Goal: Information Seeking & Learning: Learn about a topic

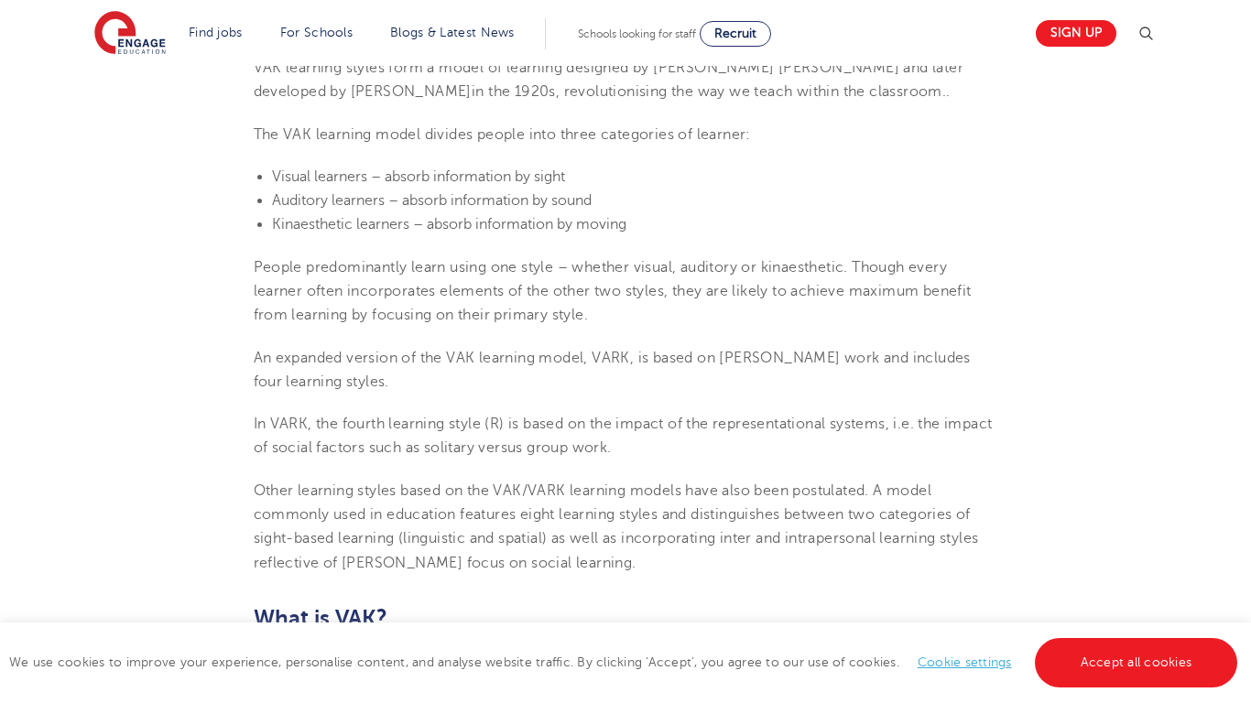
scroll to position [671, 0]
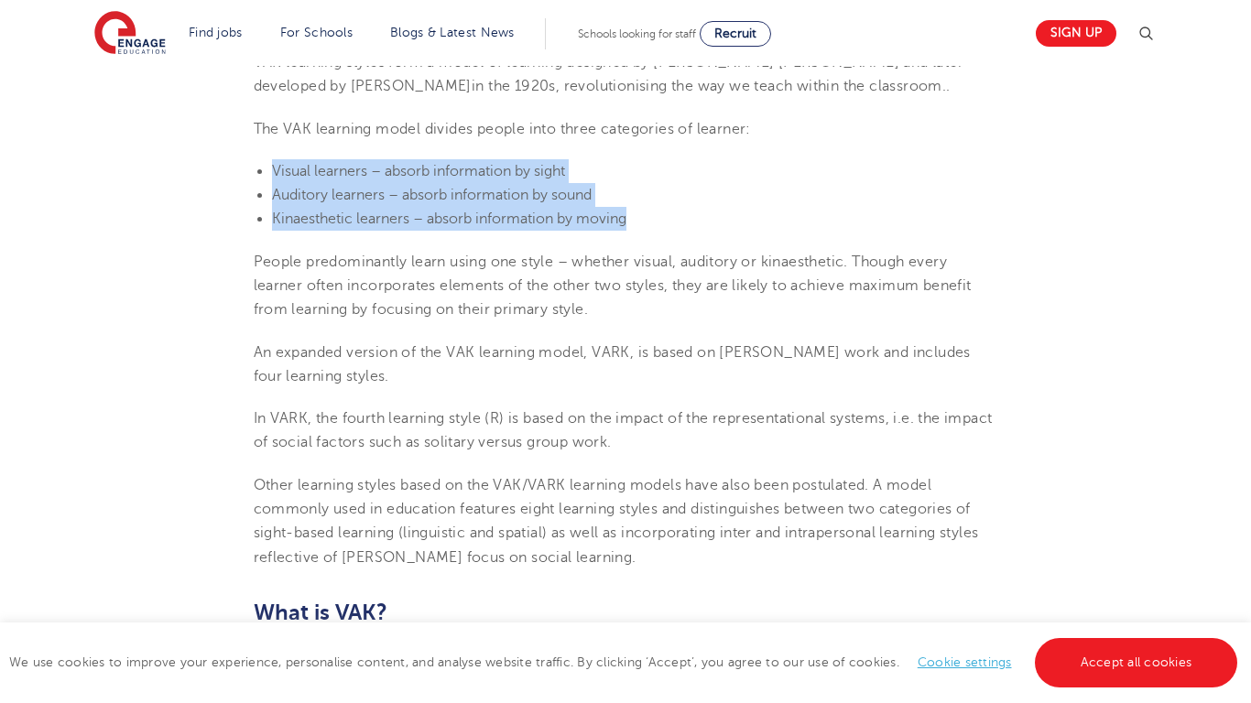
drag, startPoint x: 269, startPoint y: 169, endPoint x: 664, endPoint y: 212, distance: 397.1
click at [664, 212] on ul "Visual learners – absorb information by sight Auditory learners – absorb inform…" at bounding box center [626, 195] width 745 height 72
copy ul "Visual learners – absorb information by sight Auditory learners – absorb inform…"
click at [653, 165] on li "Visual learners – absorb information by sight" at bounding box center [635, 171] width 726 height 24
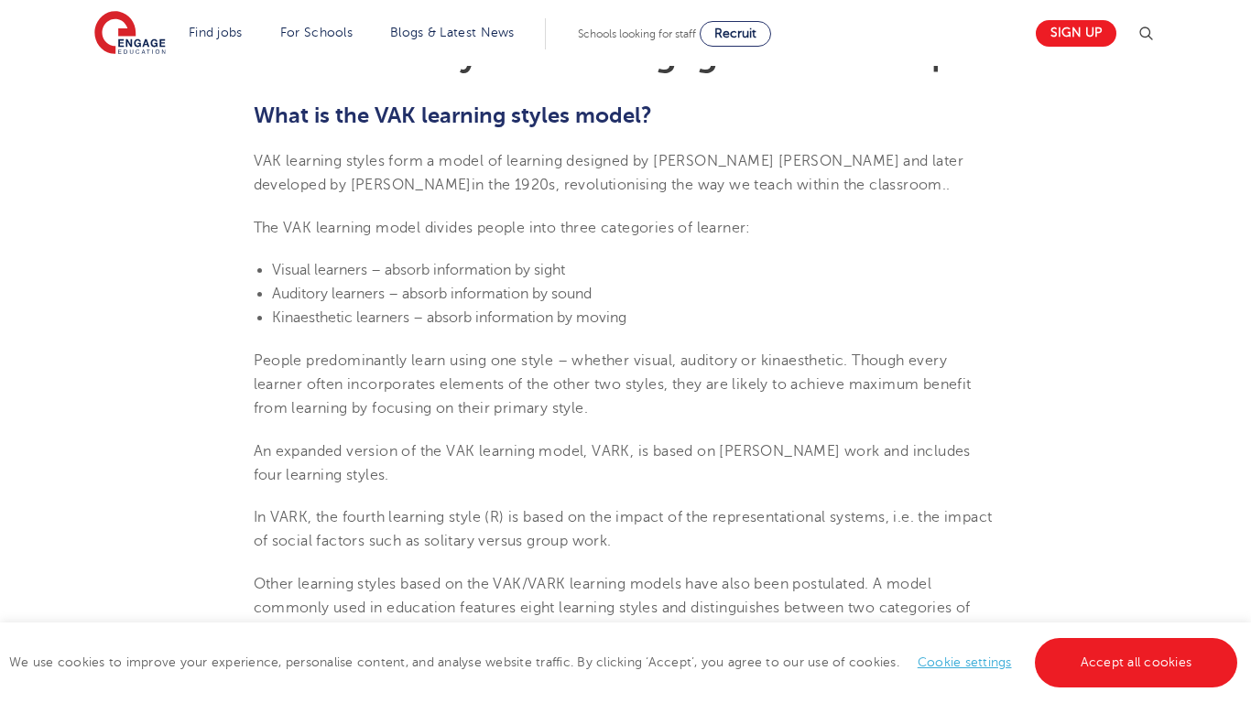
scroll to position [593, 0]
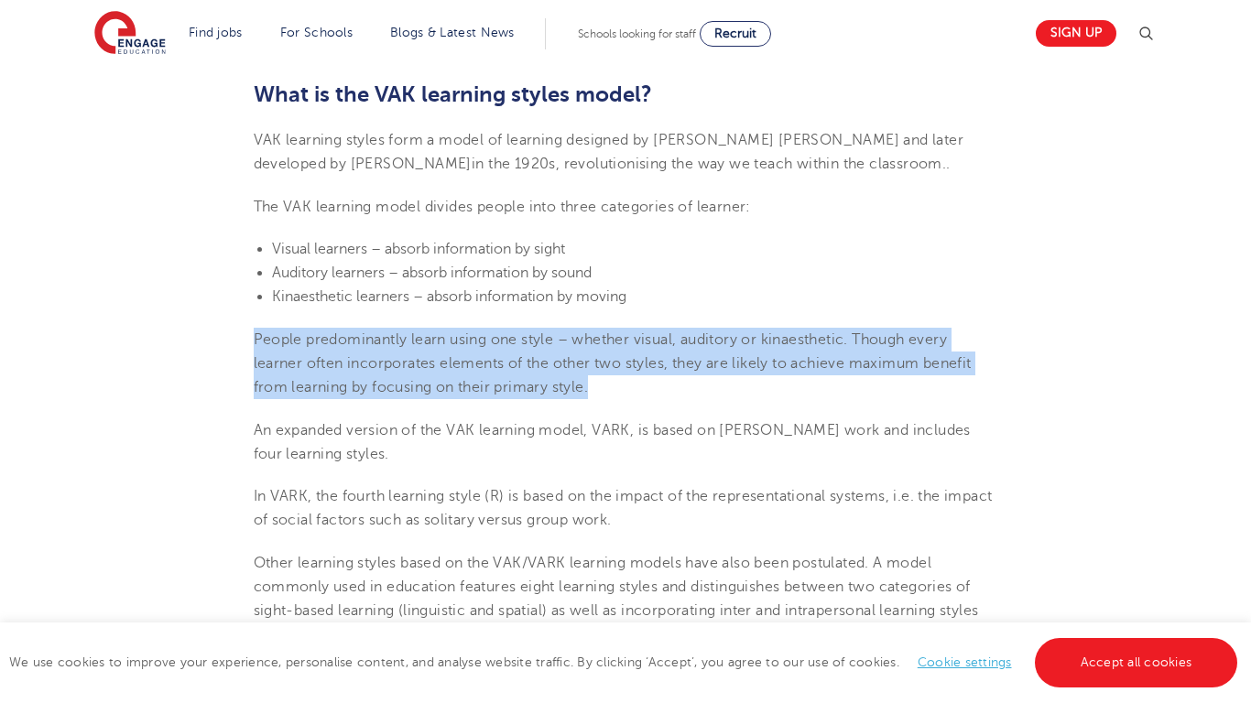
drag, startPoint x: 256, startPoint y: 335, endPoint x: 611, endPoint y: 385, distance: 357.9
click at [611, 385] on p "People predominantly learn using one style – whether visual, auditory or kinaes…" at bounding box center [626, 364] width 745 height 72
copy span "People predominantly learn using one style – whether visual, auditory or kinaes…"
